Goal: Task Accomplishment & Management: Use online tool/utility

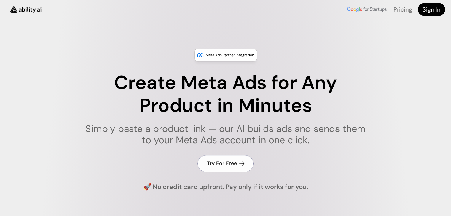
click at [222, 163] on h4 "Try For Free" at bounding box center [222, 163] width 30 height 7
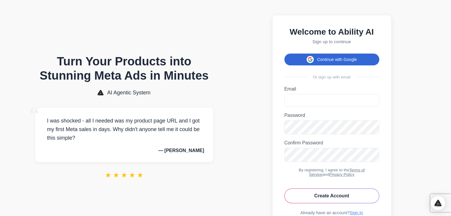
click at [323, 65] on button "Continue with Google" at bounding box center [331, 60] width 95 height 12
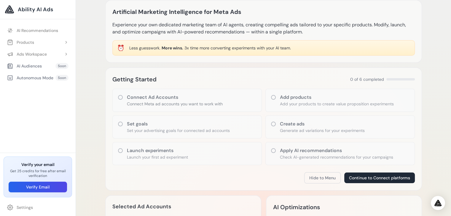
scroll to position [11, 0]
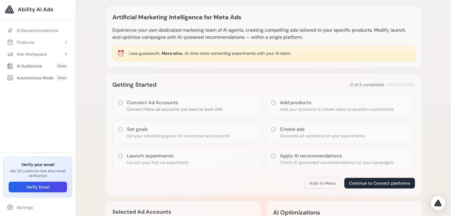
click at [274, 129] on icon at bounding box center [273, 130] width 6 height 6
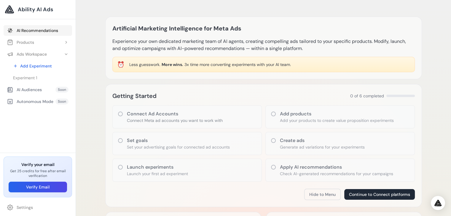
click at [33, 30] on link "AI Recommendations" at bounding box center [38, 30] width 68 height 11
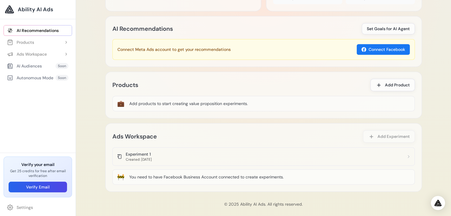
scroll to position [301, 0]
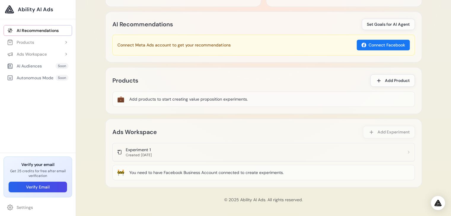
click at [152, 152] on div "Experiment 1" at bounding box center [139, 150] width 26 height 6
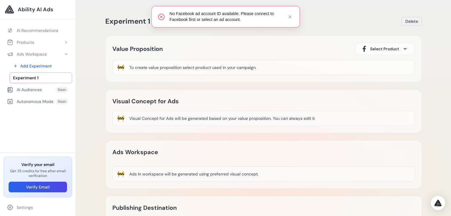
click at [310, 66] on div "🚧 To create value proposition select product used in your campaign." at bounding box center [263, 67] width 302 height 15
drag, startPoint x: 274, startPoint y: 110, endPoint x: 281, endPoint y: 123, distance: 14.9
click at [275, 111] on div "Visual Concept for Ads Image Video Regenerate 🚧 Visual Concept for Ads will be …" at bounding box center [263, 112] width 317 height 44
